Goal: Task Accomplishment & Management: Manage account settings

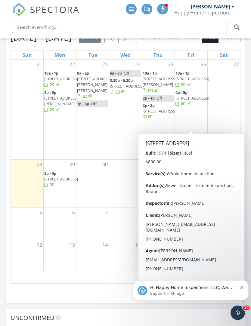
click at [188, 101] on span "7908 Colony Ln, Lenexa 66215" at bounding box center [193, 97] width 34 height 5
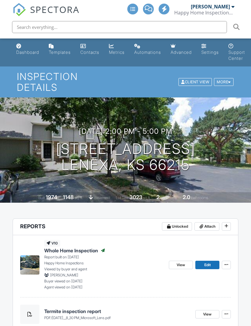
click at [209, 224] on span "Attach" at bounding box center [210, 227] width 11 height 6
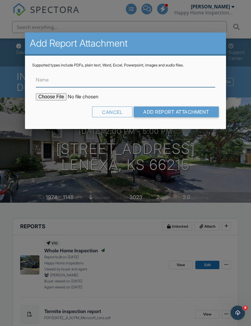
click at [64, 79] on input "Name" at bounding box center [125, 80] width 179 height 15
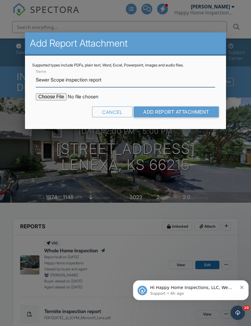
type input "Sewer Scope inspection report"
click at [56, 96] on input "file" at bounding box center [87, 96] width 102 height 7
type input "C:\fakepath\9-26-25_7908 [GEOGRAPHIC_DATA]pdf"
click at [180, 110] on input "Add Report Attachment" at bounding box center [176, 112] width 85 height 11
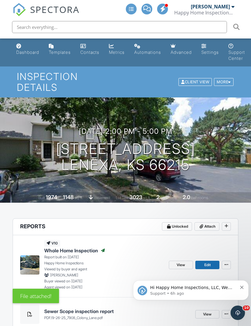
click at [209, 224] on span "Attach" at bounding box center [210, 227] width 11 height 6
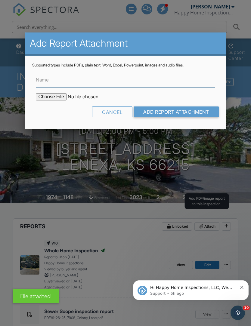
click at [54, 86] on input "Name" at bounding box center [125, 80] width 179 height 15
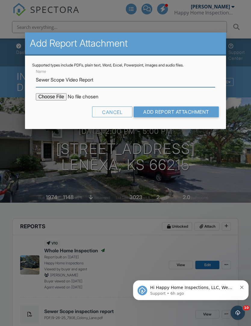
click at [55, 87] on input "Sewer Scope Video Report" at bounding box center [125, 80] width 179 height 15
type input "Sewer Scope Video Report"
click at [49, 97] on input "file" at bounding box center [87, 96] width 102 height 7
type input "C:\fakepath\Report.pdf"
click at [165, 109] on input "Add Report Attachment" at bounding box center [176, 112] width 85 height 11
